Goal: Task Accomplishment & Management: Manage account settings

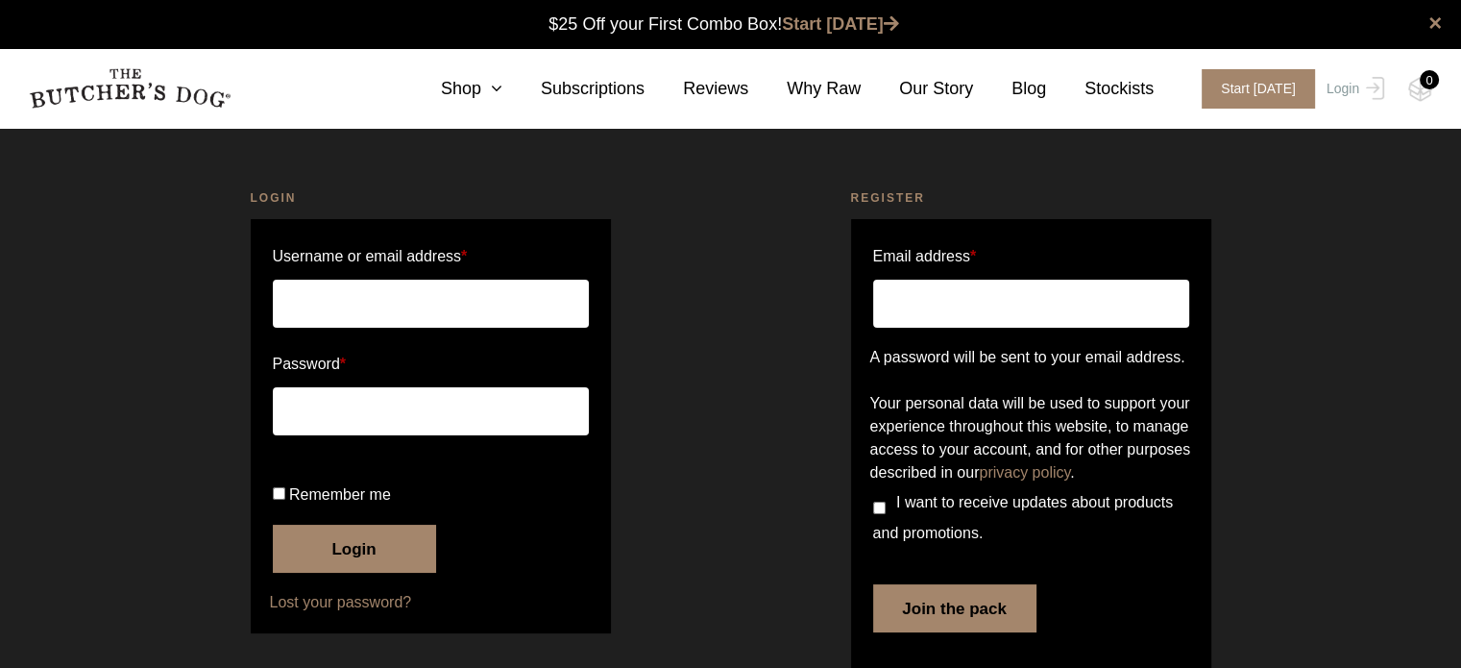
click at [428, 291] on input "Username or email address *" at bounding box center [431, 303] width 316 height 48
type input "greatdezign@hotmail.com"
click at [565, 410] on button "Show password" at bounding box center [566, 411] width 21 height 21
click at [277, 499] on input "Remember me" at bounding box center [279, 493] width 12 height 12
checkbox input "true"
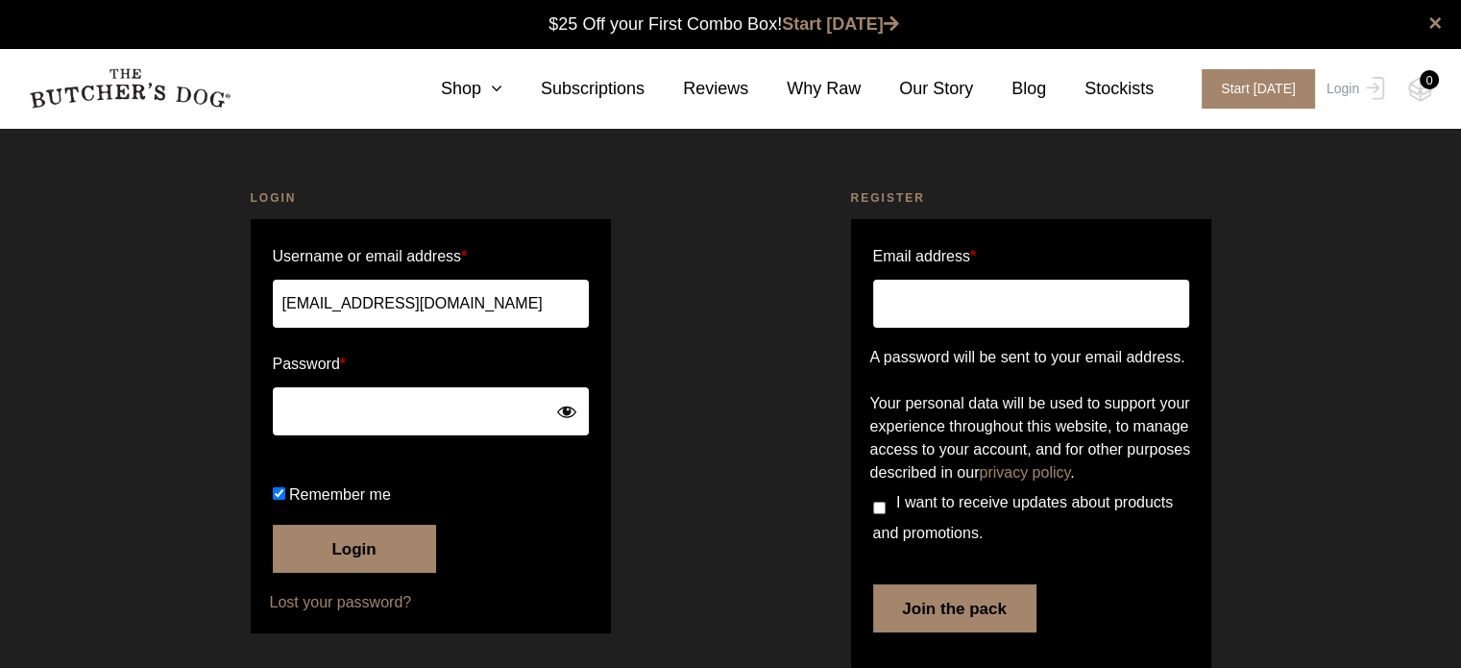
click at [368, 572] on button "Login" at bounding box center [354, 548] width 163 height 48
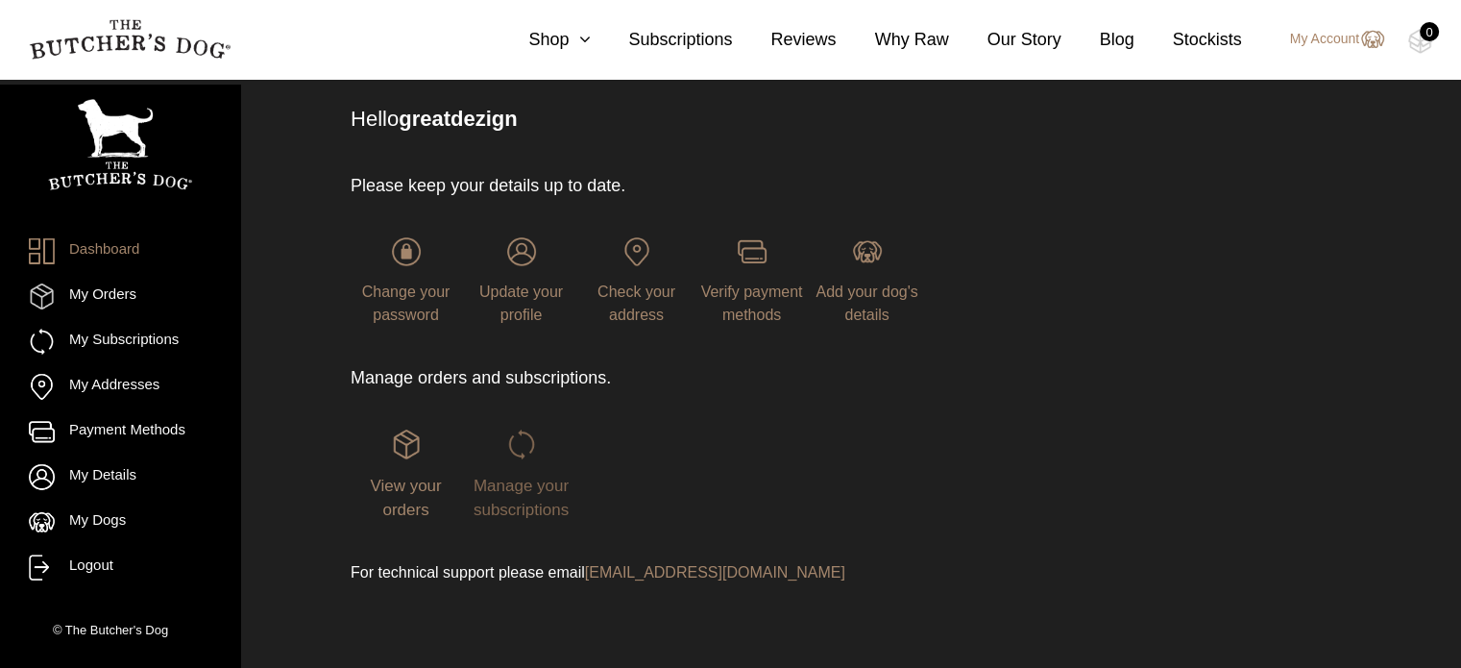
scroll to position [127, 0]
click at [533, 443] on img at bounding box center [521, 441] width 29 height 29
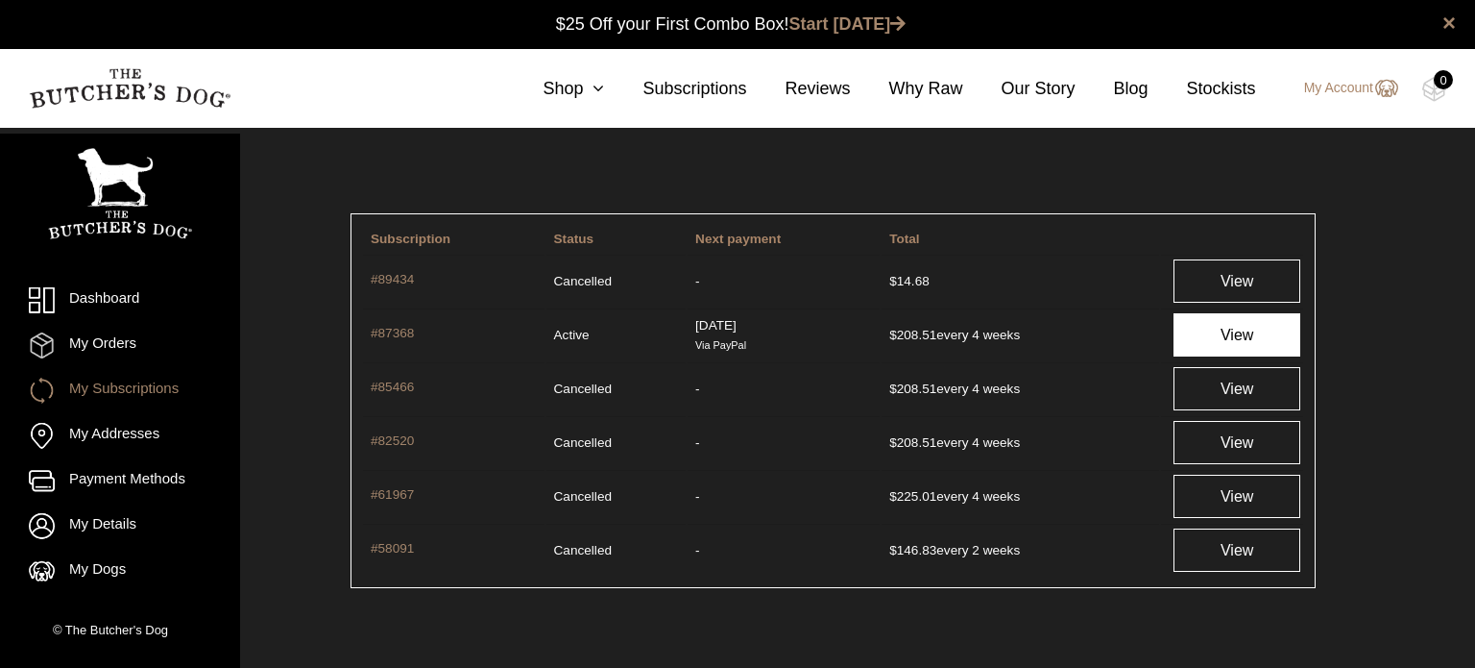
click at [1247, 333] on link "View" at bounding box center [1237, 334] width 126 height 43
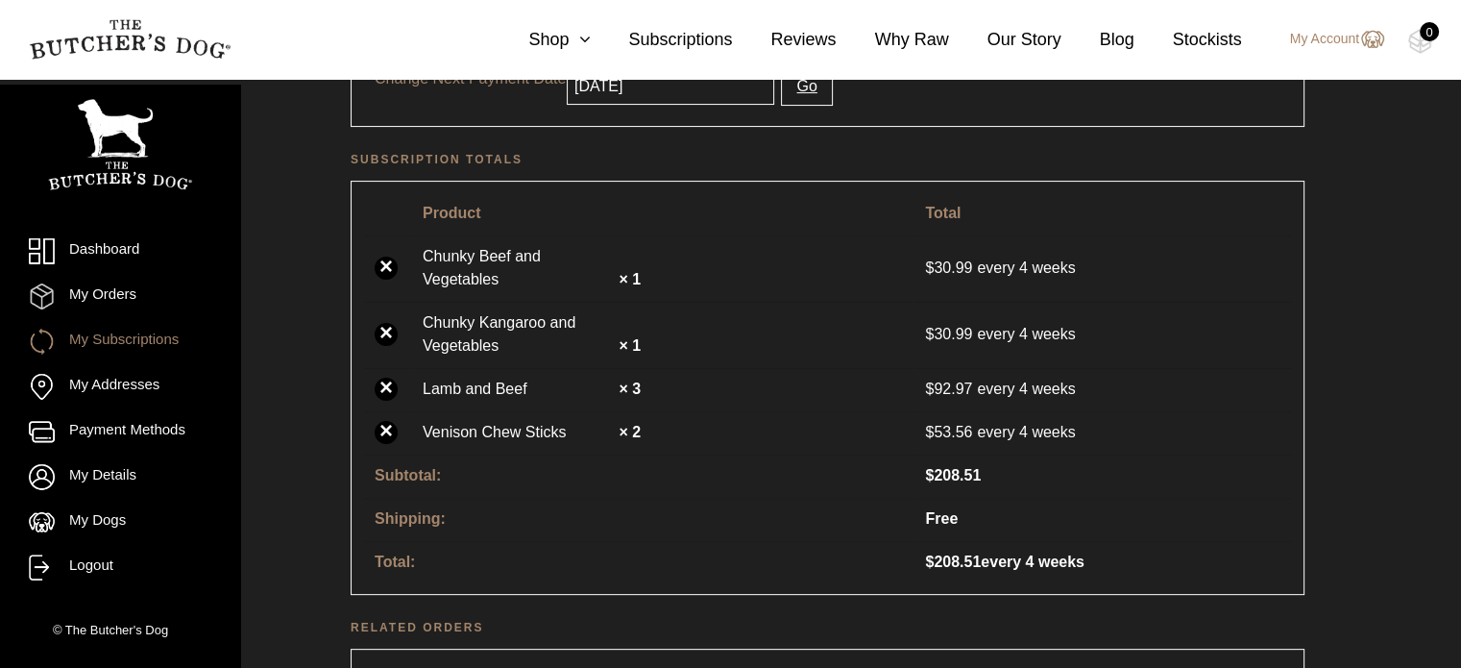
scroll to position [480, 0]
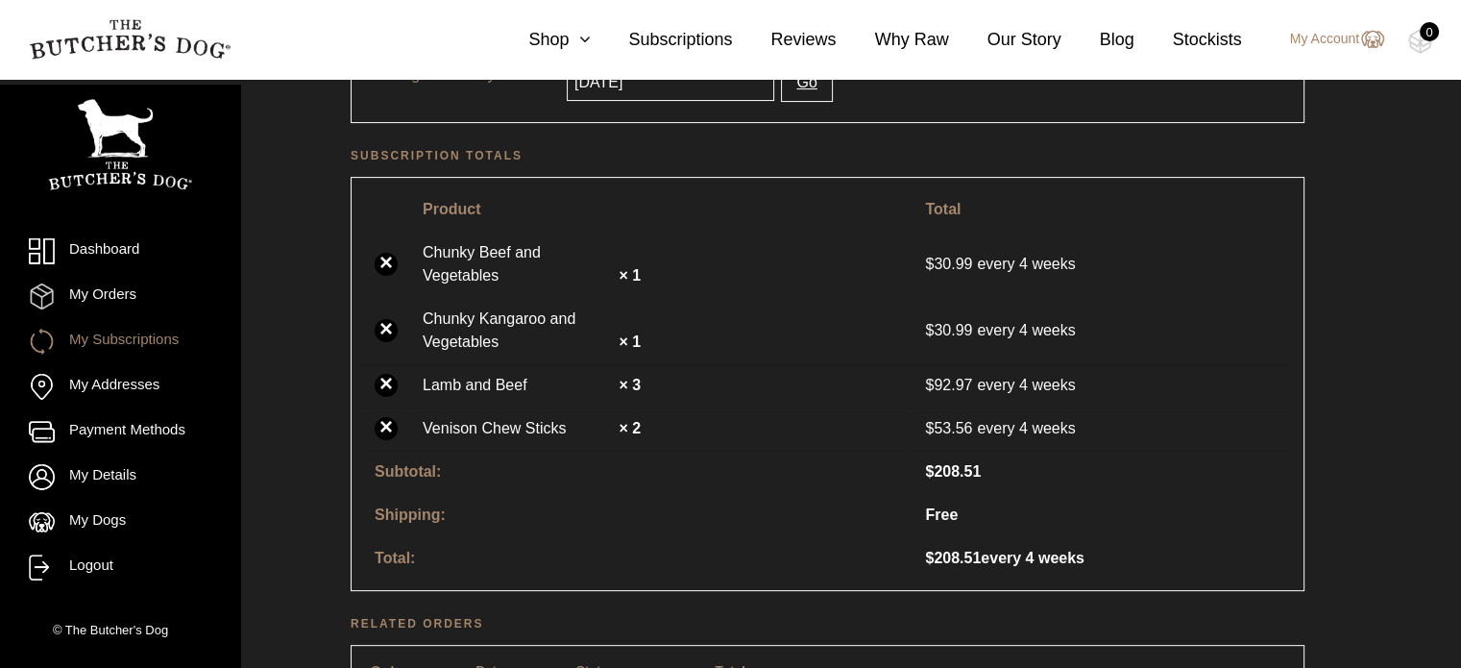
drag, startPoint x: 388, startPoint y: 418, endPoint x: 820, endPoint y: 88, distance: 543.5
click at [388, 418] on link "×" at bounding box center [386, 428] width 23 height 23
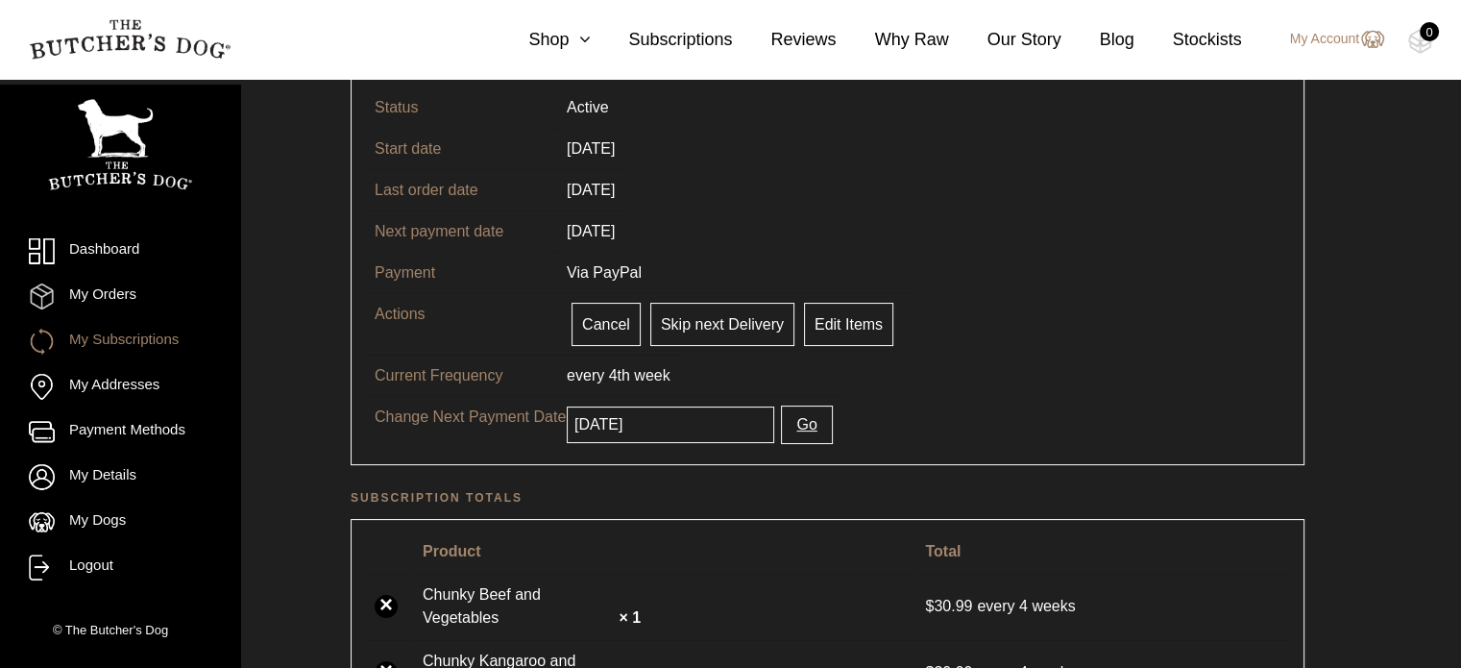
scroll to position [288, 0]
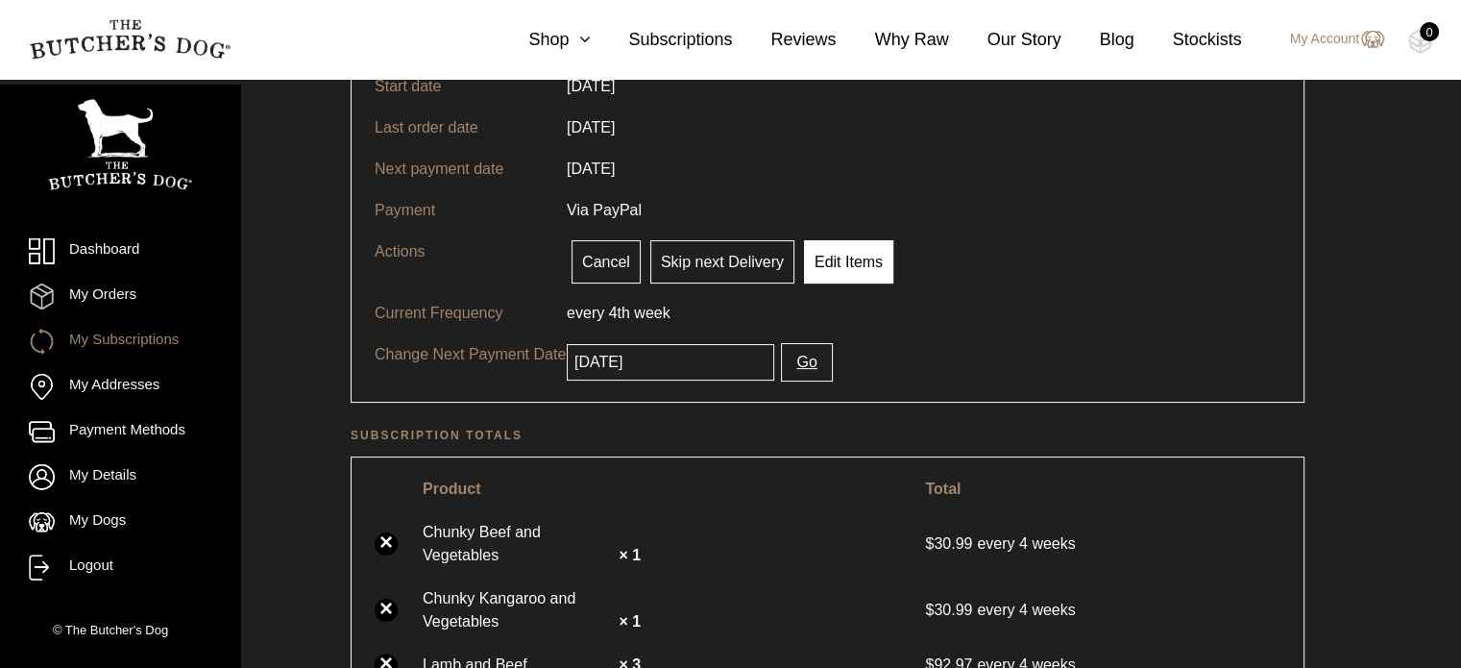
click at [858, 261] on link "Edit Items" at bounding box center [848, 261] width 89 height 43
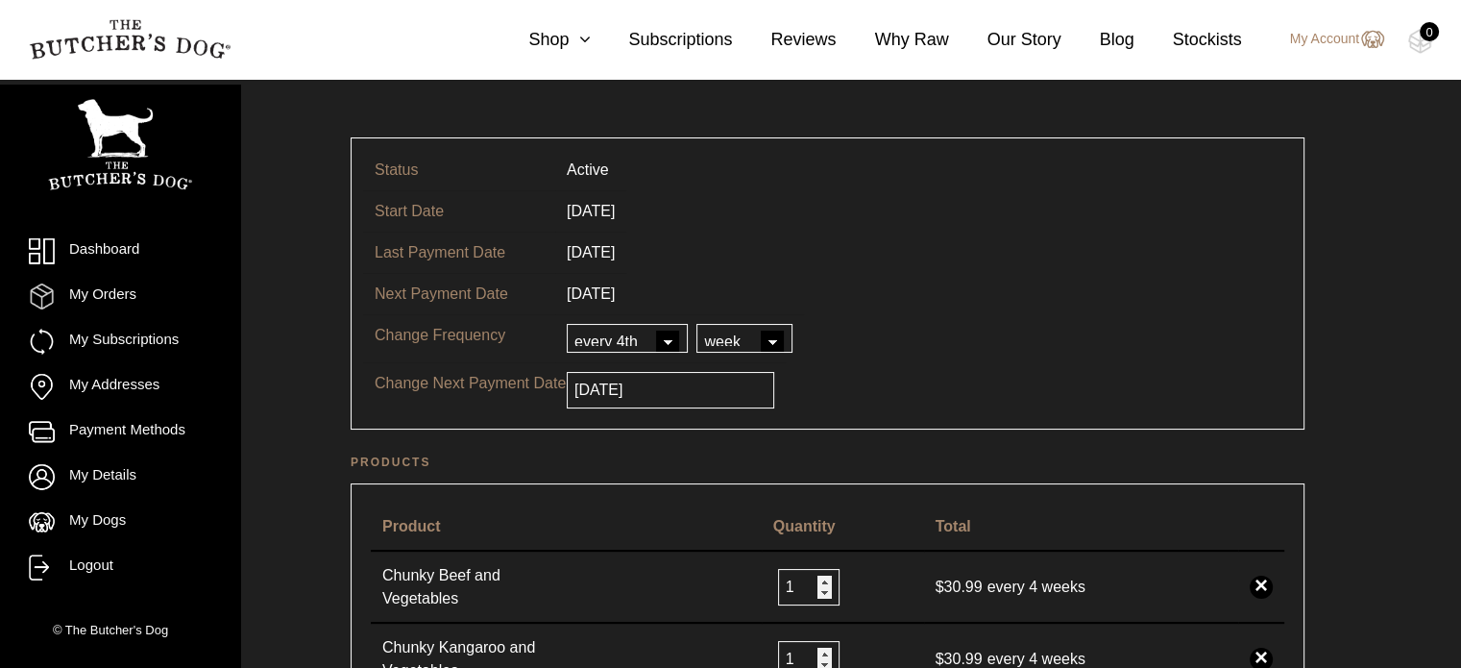
scroll to position [288, 0]
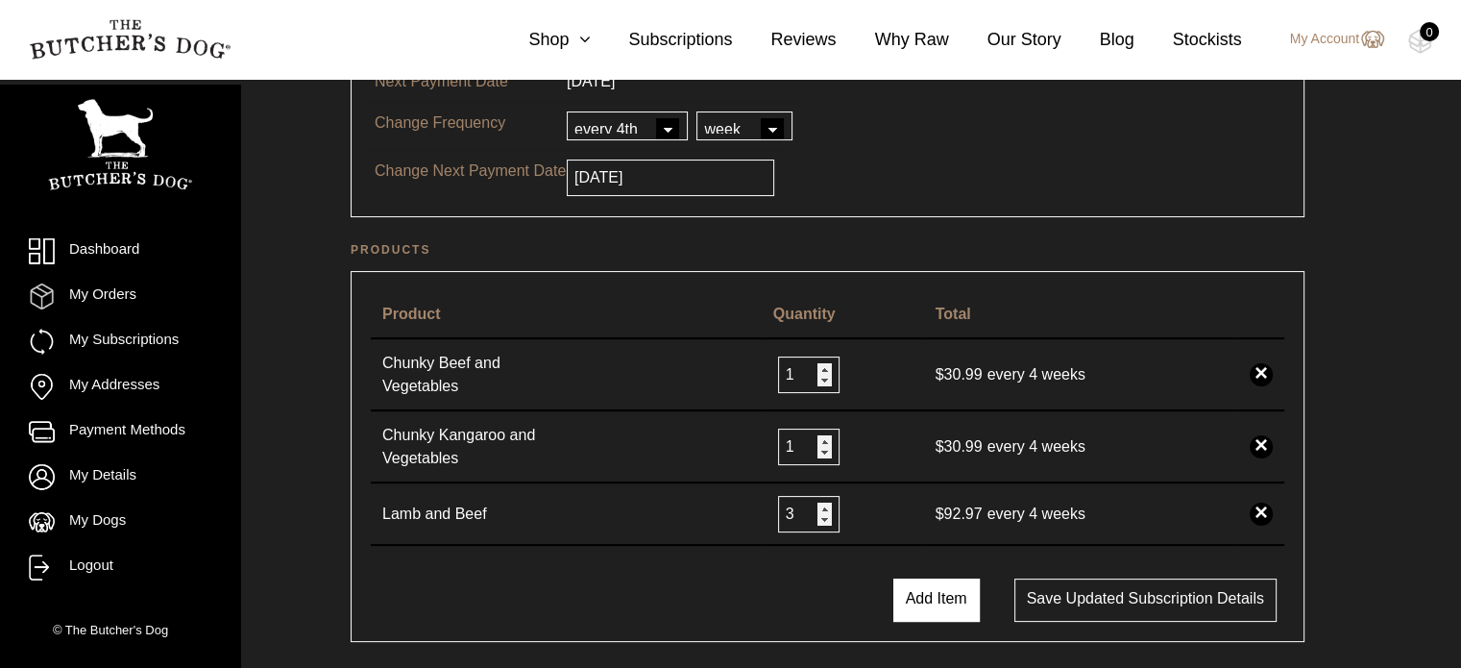
click at [929, 583] on button "Add Item" at bounding box center [936, 599] width 86 height 43
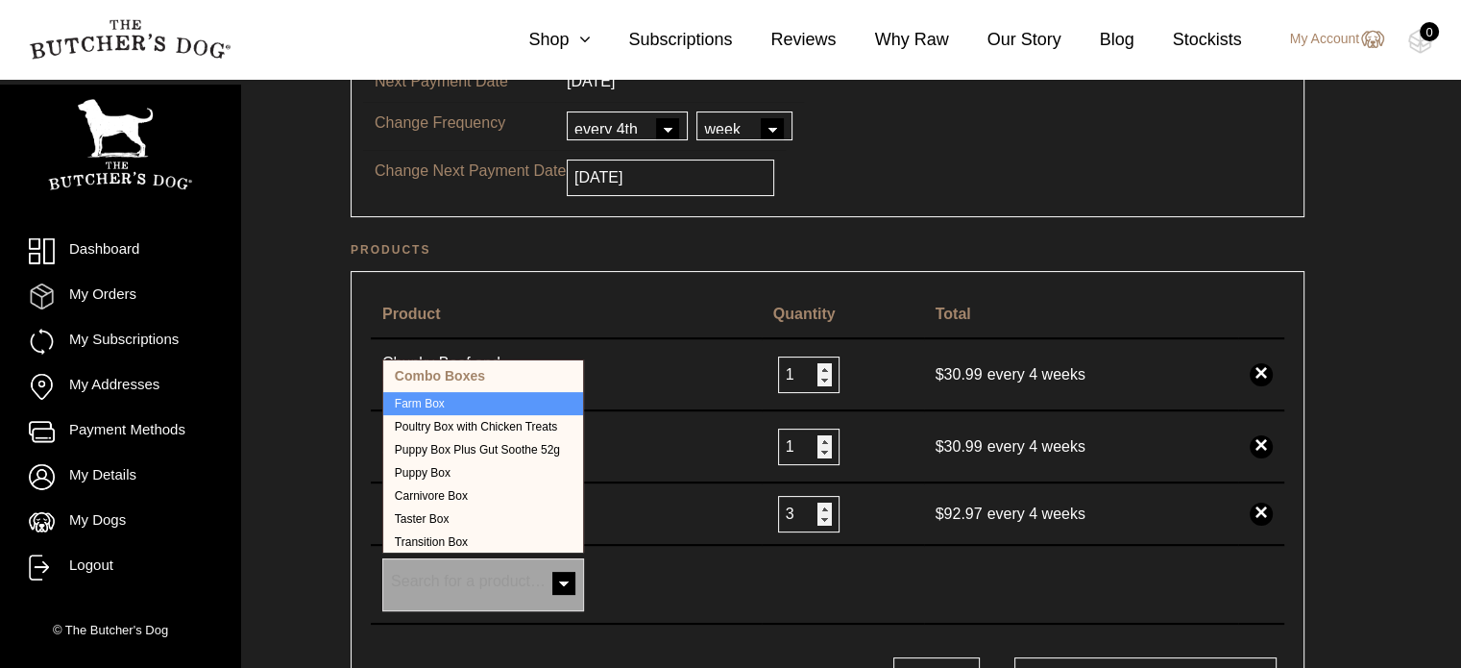
click at [469, 580] on span "Search for a product…" at bounding box center [468, 580] width 155 height 16
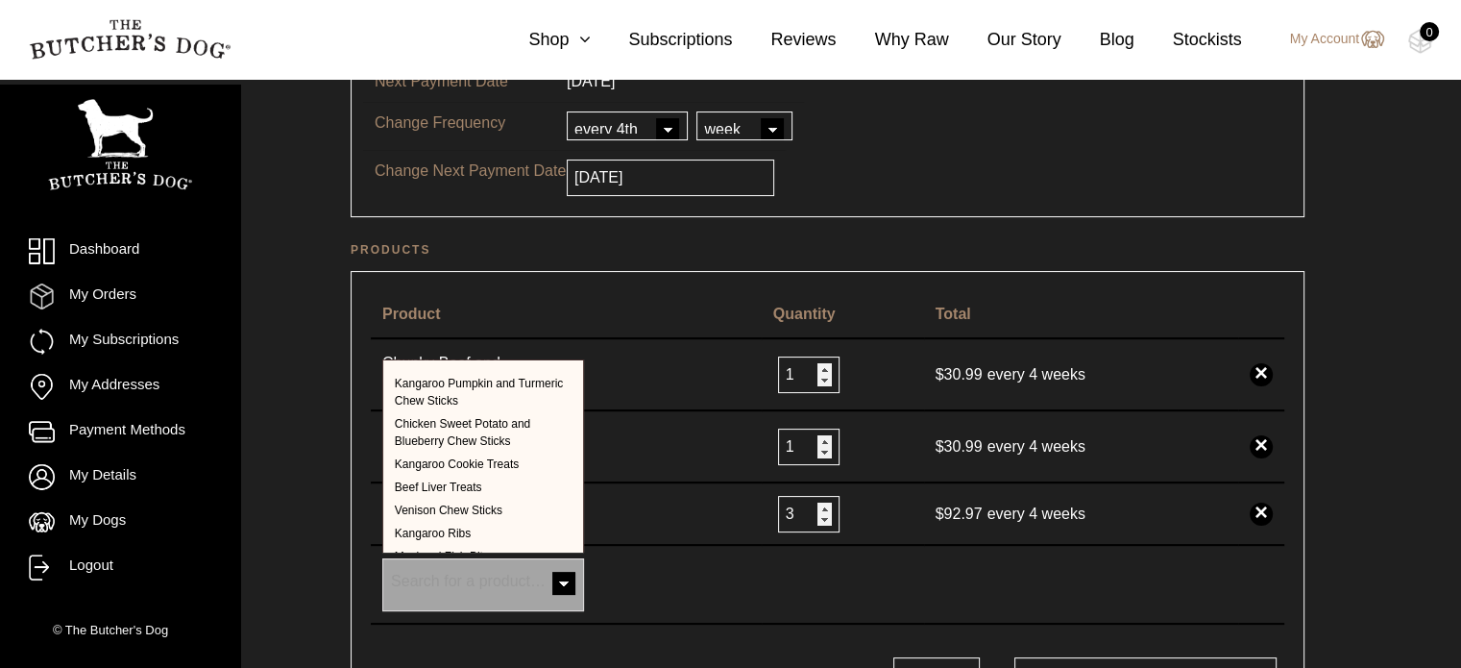
scroll to position [576, 0]
select select "39919"
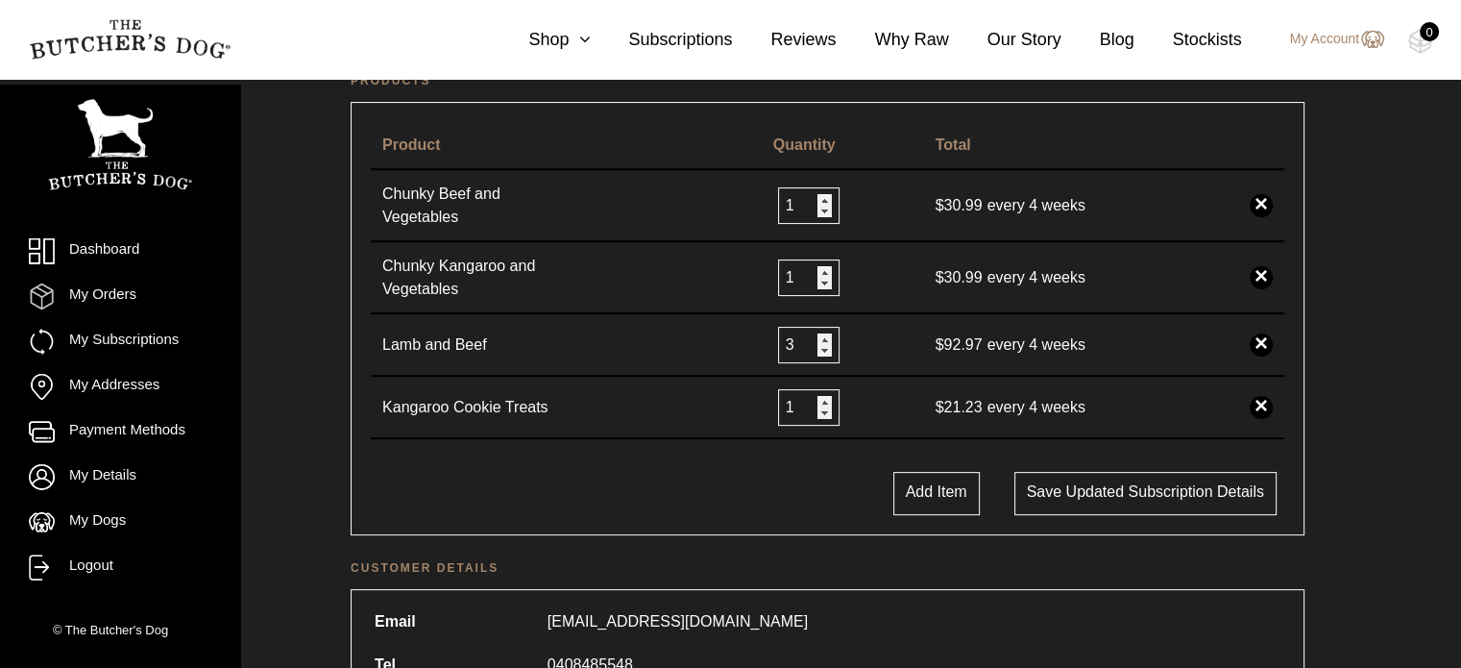
scroll to position [480, 0]
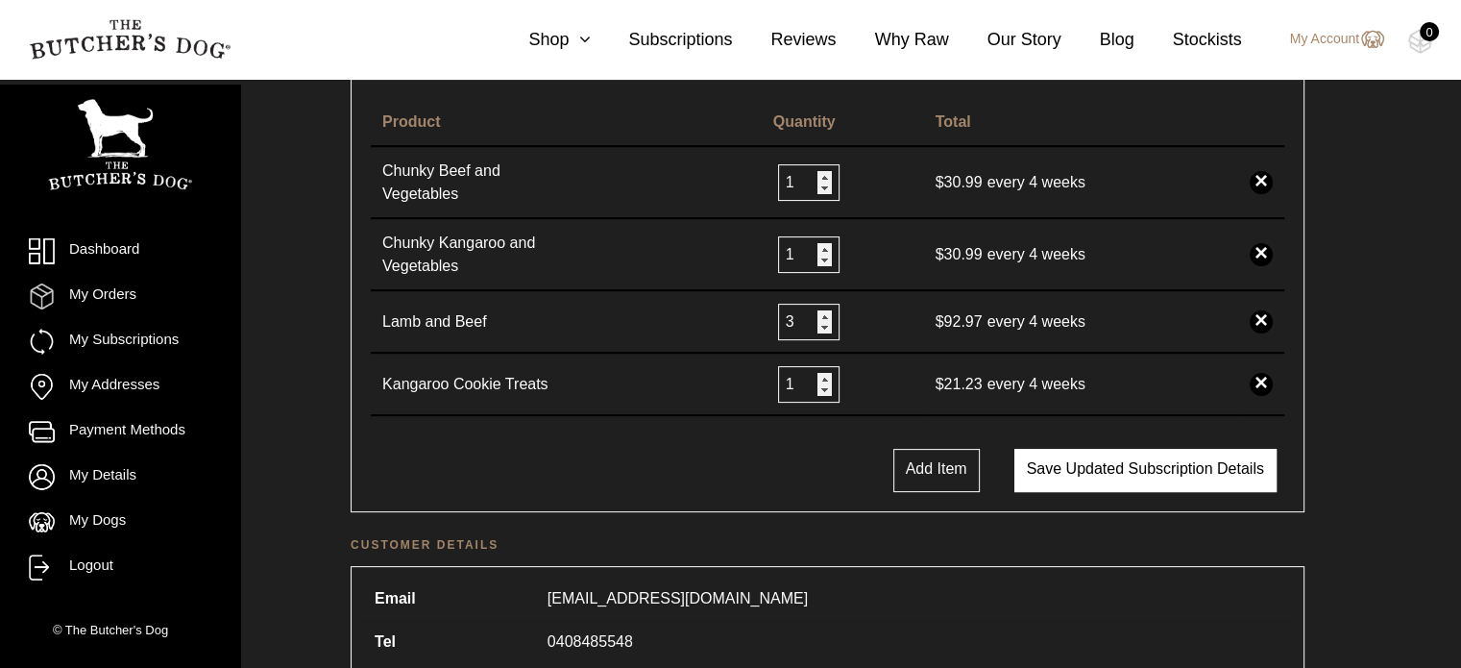
click at [1155, 460] on button "Save updated subscription details" at bounding box center [1145, 470] width 262 height 43
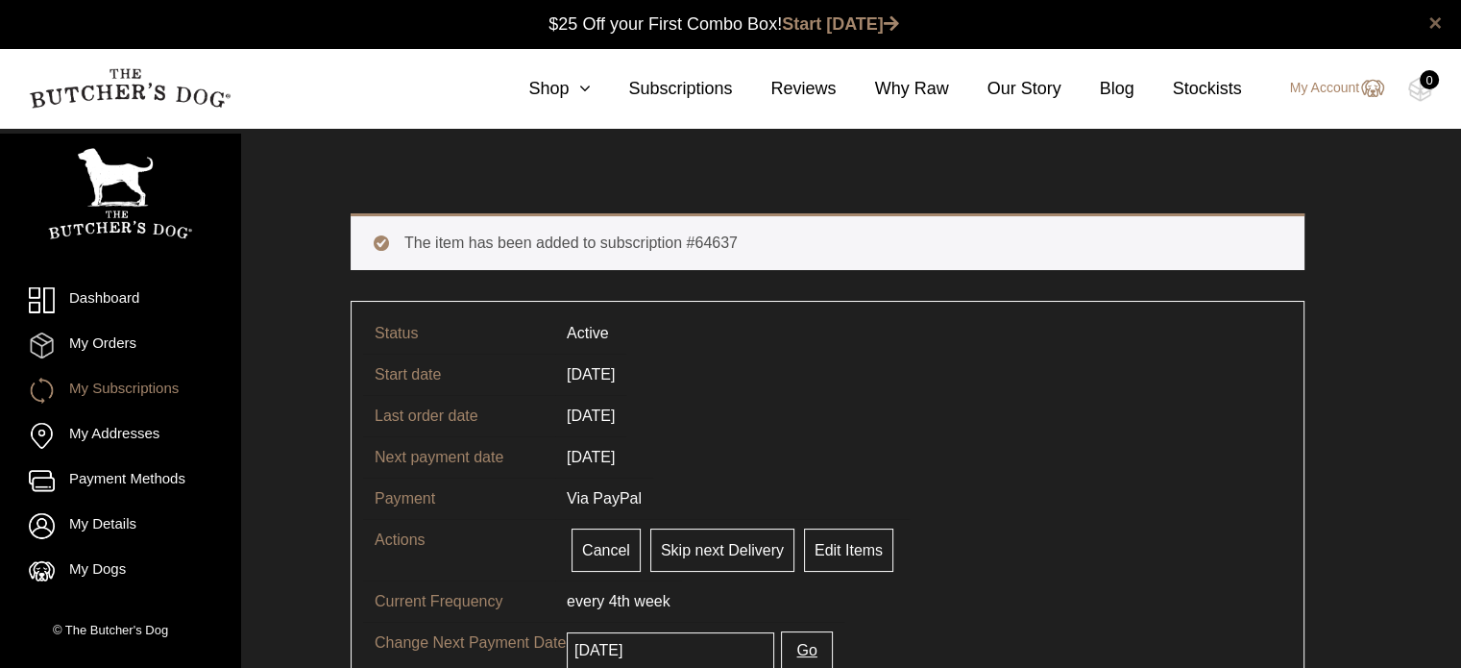
click at [1436, 21] on link "×" at bounding box center [1434, 23] width 13 height 23
